Goal: Find specific page/section: Find specific page/section

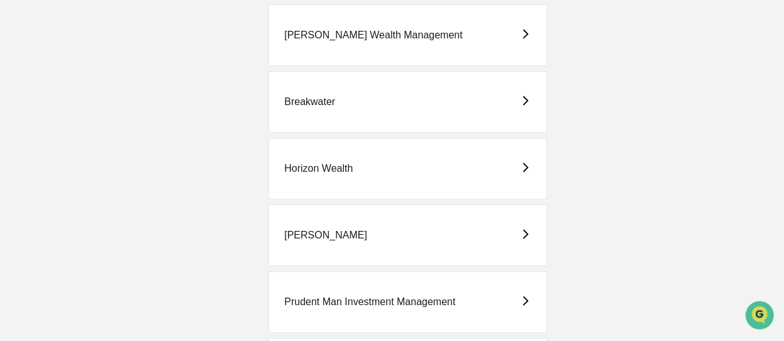
scroll to position [349, 0]
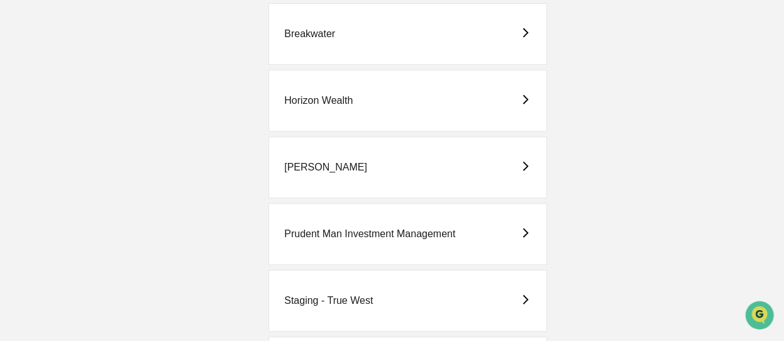
click at [347, 97] on div "Horizon Wealth" at bounding box center [318, 100] width 69 height 11
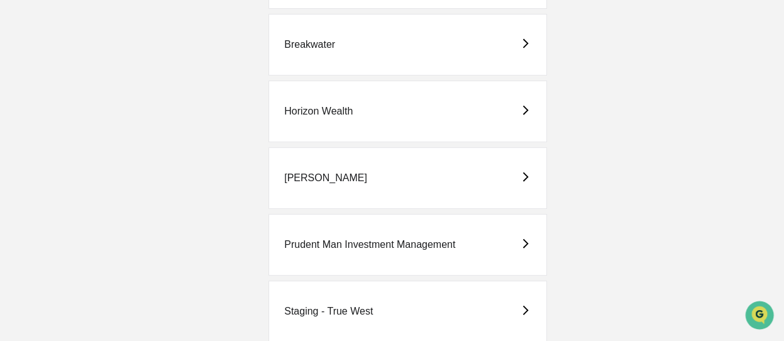
scroll to position [349, 0]
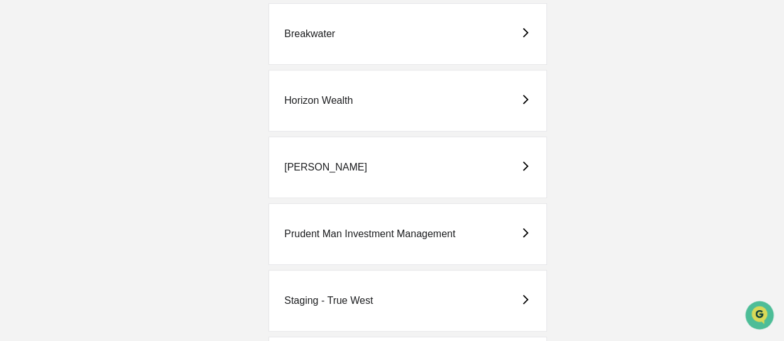
click at [319, 167] on div "[PERSON_NAME]" at bounding box center [407, 167] width 278 height 62
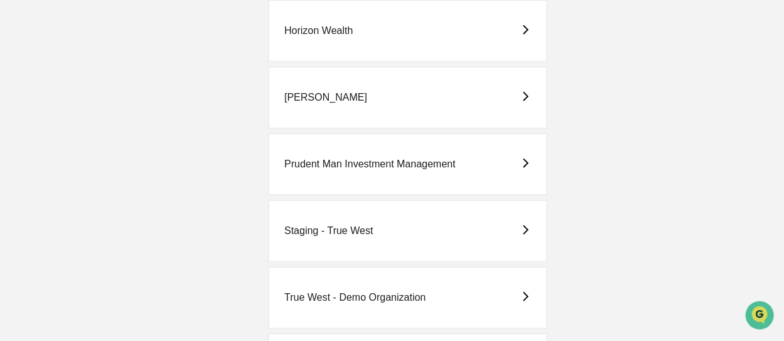
click at [360, 160] on div "Prudent Man Investment Management" at bounding box center [369, 163] width 171 height 11
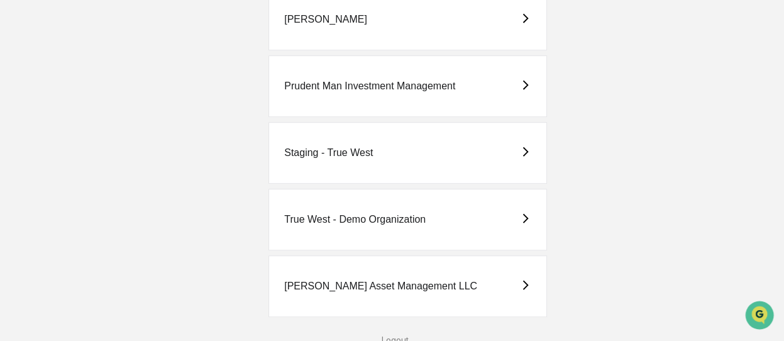
click at [362, 281] on div "[PERSON_NAME] Asset Management LLC" at bounding box center [380, 285] width 193 height 11
